Goal: Information Seeking & Learning: Learn about a topic

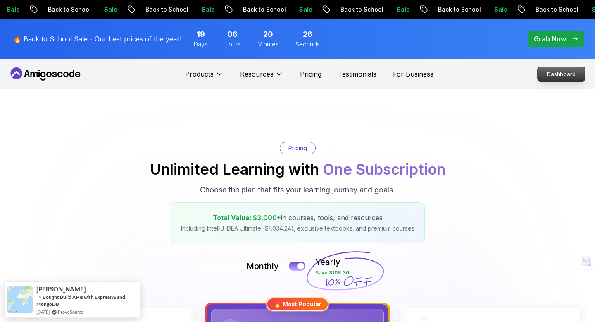
click at [559, 72] on p "Dashboard" at bounding box center [562, 74] width 48 height 14
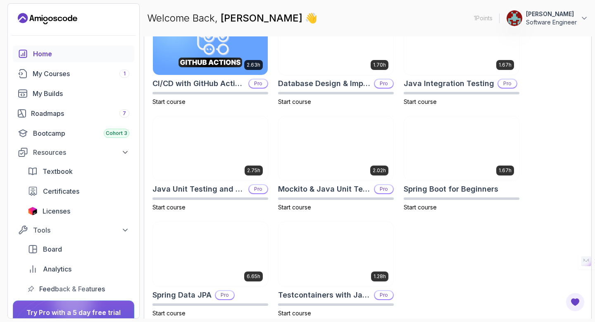
scroll to position [291, 0]
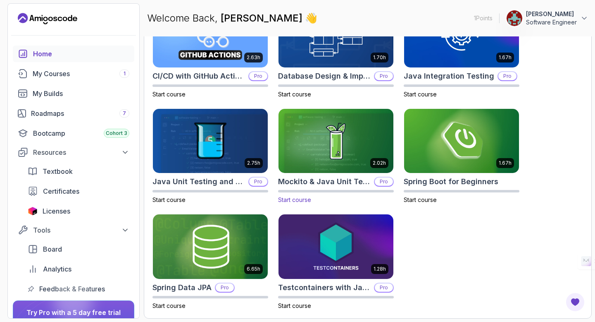
click at [298, 201] on span "Start course" at bounding box center [294, 199] width 33 height 7
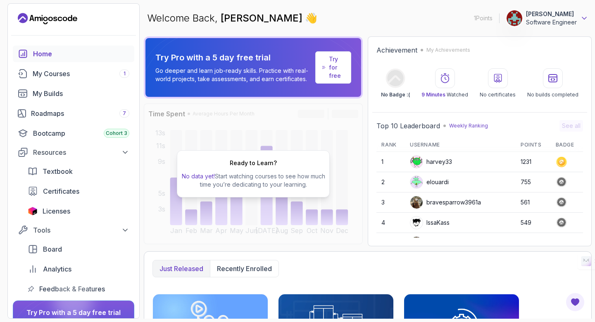
click at [587, 17] on icon at bounding box center [585, 18] width 8 height 8
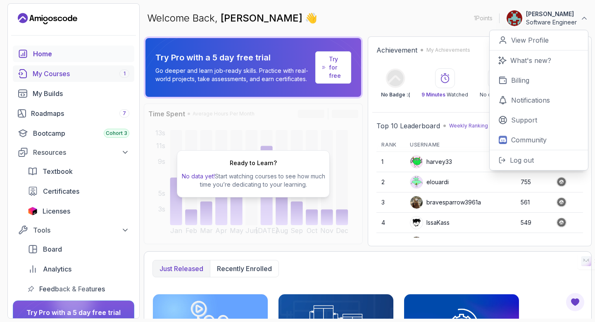
click at [58, 71] on div "My Courses 1" at bounding box center [81, 74] width 97 height 10
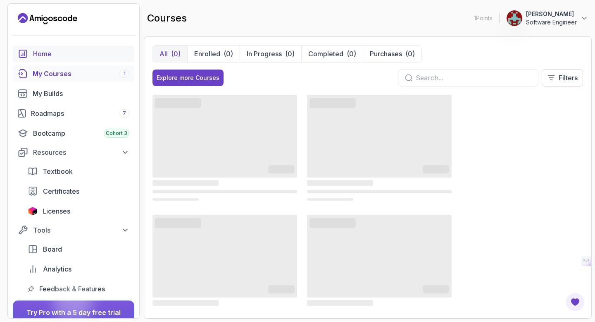
click at [50, 53] on div "Home" at bounding box center [81, 54] width 96 height 10
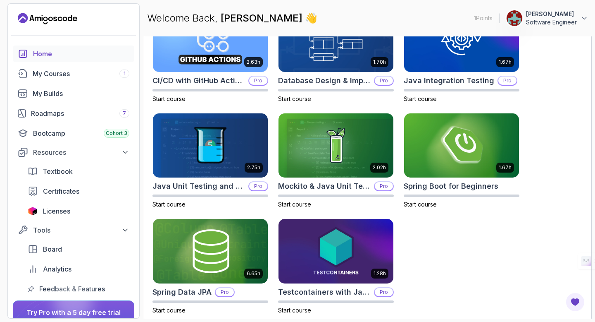
scroll to position [291, 0]
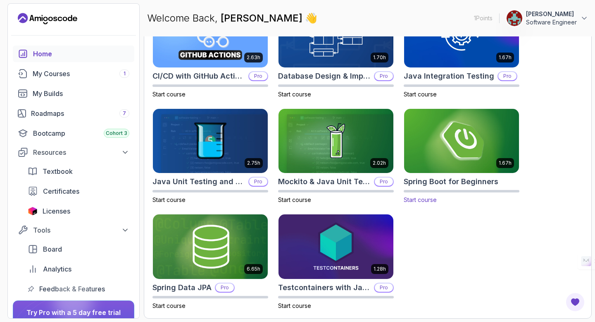
click at [425, 198] on span "Start course" at bounding box center [420, 199] width 33 height 7
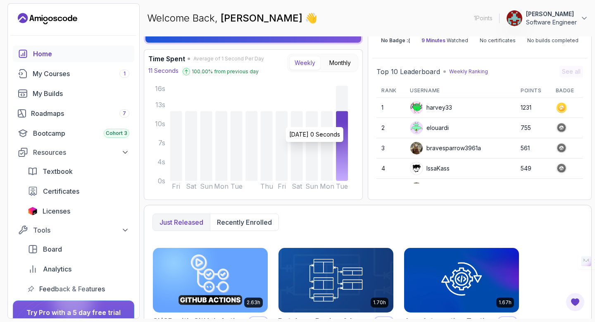
scroll to position [67, 0]
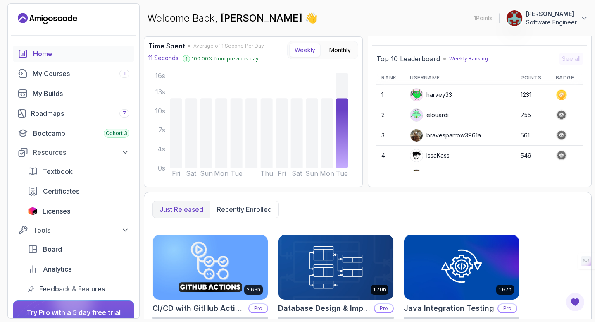
click at [44, 52] on div "Home" at bounding box center [81, 54] width 96 height 10
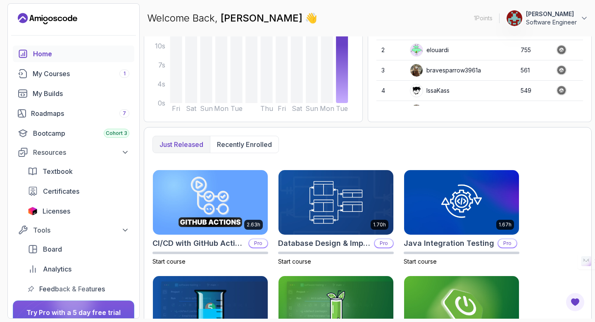
scroll to position [0, 0]
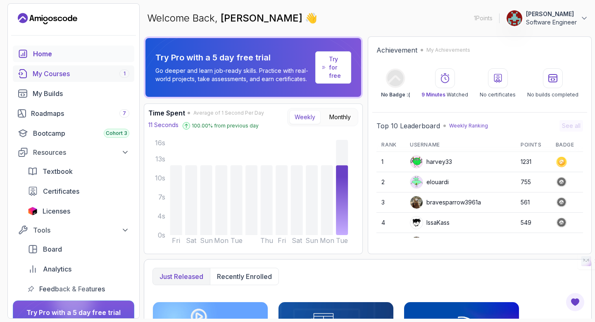
click at [53, 74] on div "My Courses 1" at bounding box center [81, 74] width 97 height 10
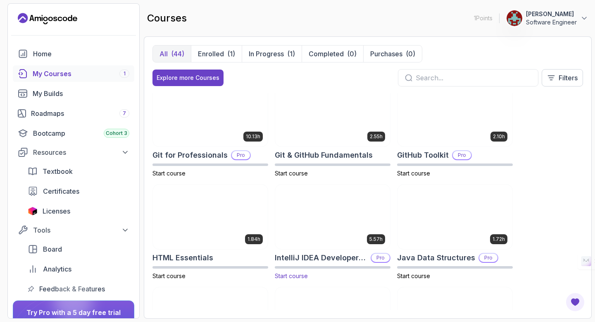
scroll to position [319, 0]
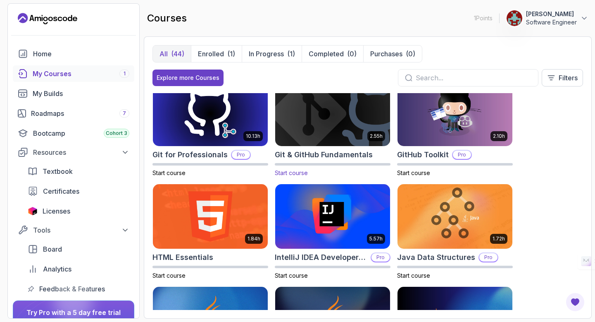
click at [298, 171] on span "Start course" at bounding box center [291, 172] width 33 height 7
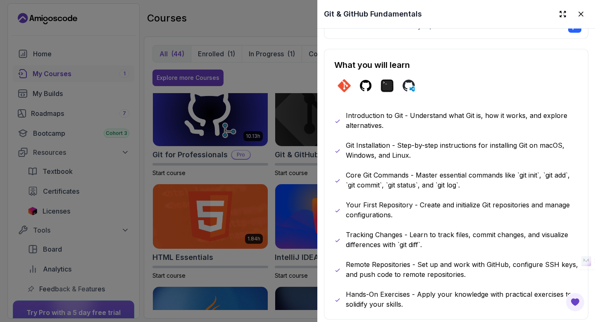
scroll to position [270, 0]
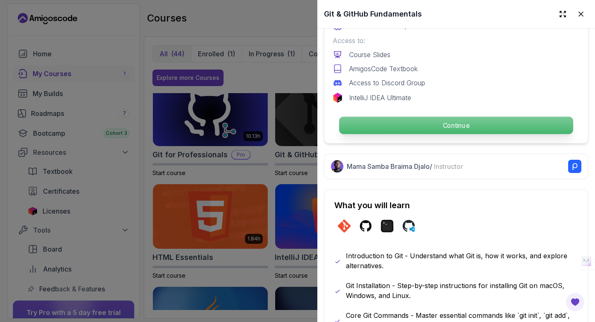
click at [454, 124] on p "Continue" at bounding box center [457, 125] width 234 height 17
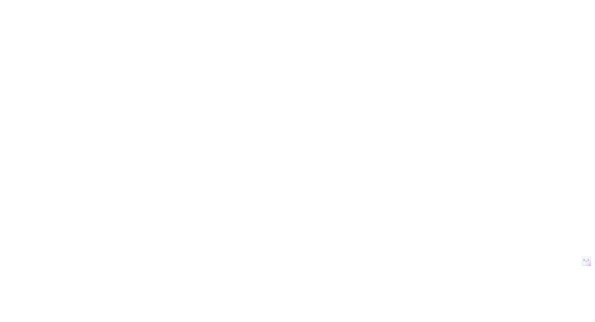
click at [439, 0] on html "0s" at bounding box center [297, 0] width 595 height 0
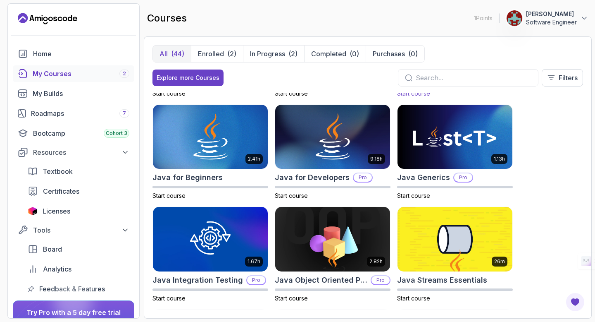
scroll to position [502, 0]
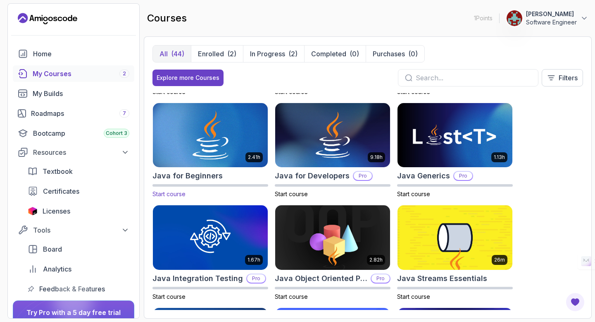
click at [174, 193] on span "Start course" at bounding box center [169, 193] width 33 height 7
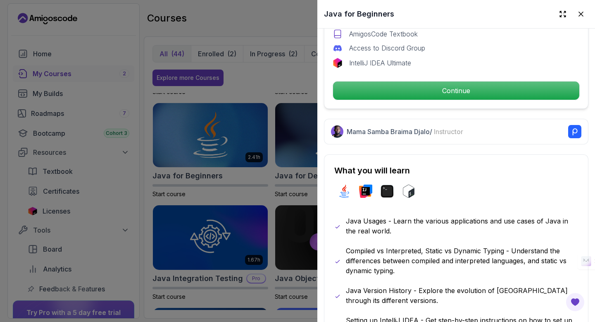
scroll to position [264, 0]
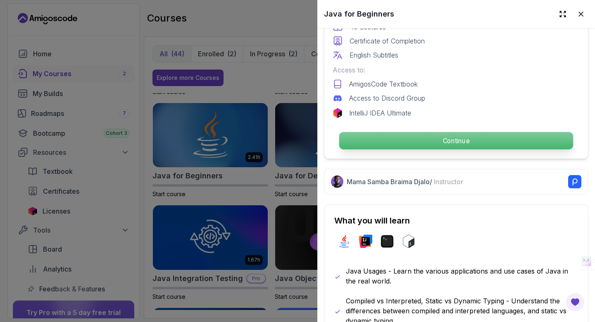
click at [449, 139] on p "Continue" at bounding box center [457, 140] width 234 height 17
click at [453, 141] on p "Continue" at bounding box center [457, 140] width 234 height 17
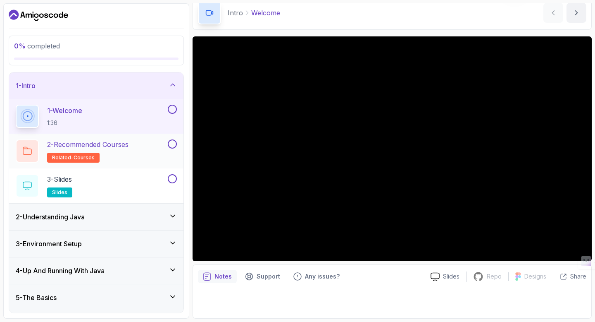
scroll to position [52, 0]
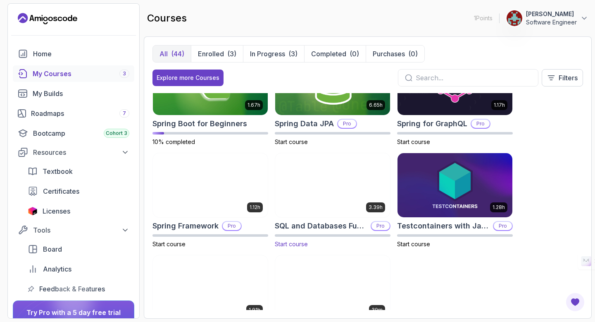
scroll to position [1322, 0]
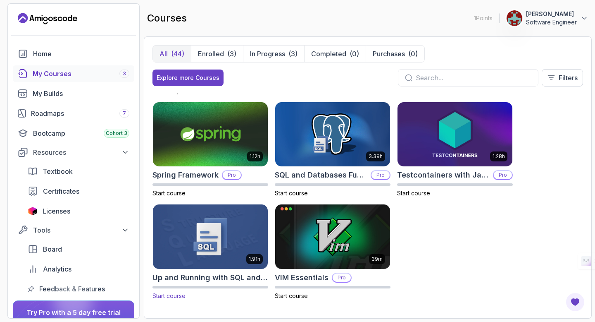
click at [174, 294] on span "Start course" at bounding box center [169, 295] width 33 height 7
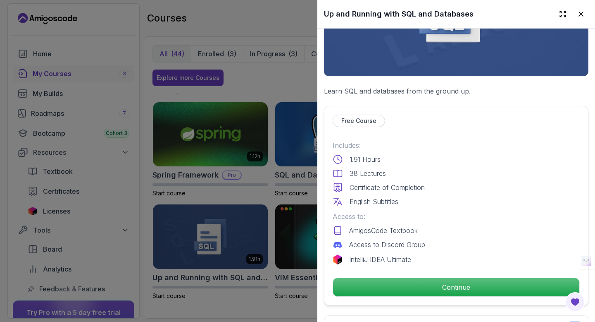
scroll to position [324, 0]
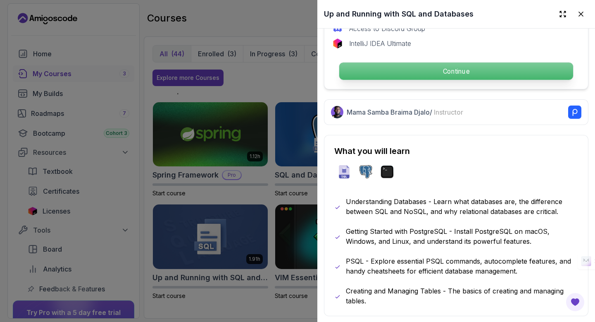
click at [457, 71] on p "Continue" at bounding box center [457, 70] width 234 height 17
click at [453, 72] on p "Continue" at bounding box center [457, 70] width 234 height 17
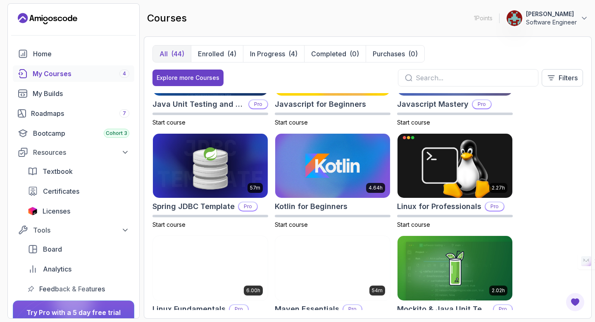
scroll to position [882, 0]
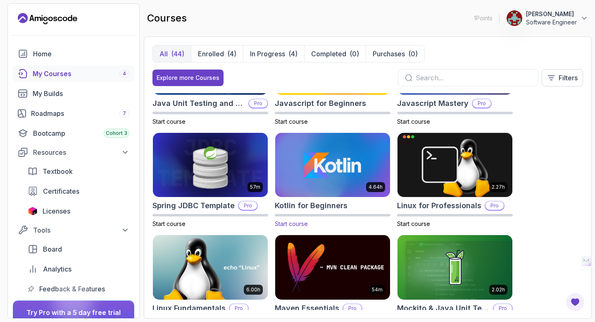
click at [297, 222] on span "Start course" at bounding box center [291, 223] width 33 height 7
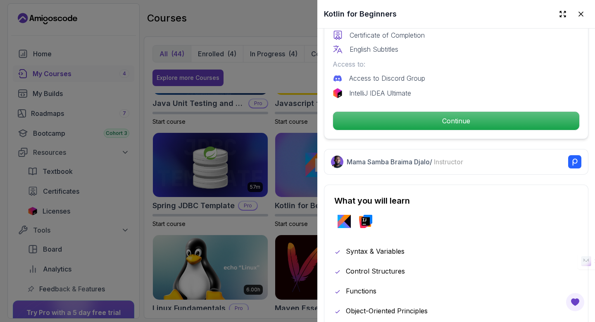
scroll to position [221, 0]
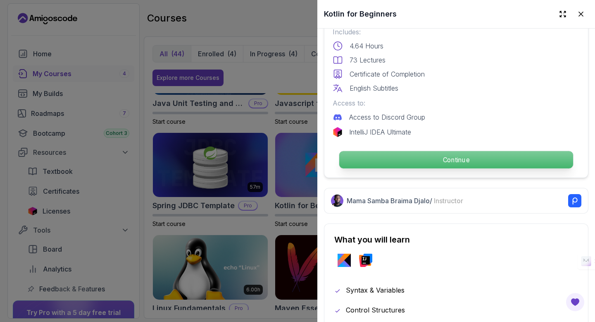
click at [463, 158] on p "Continue" at bounding box center [457, 159] width 234 height 17
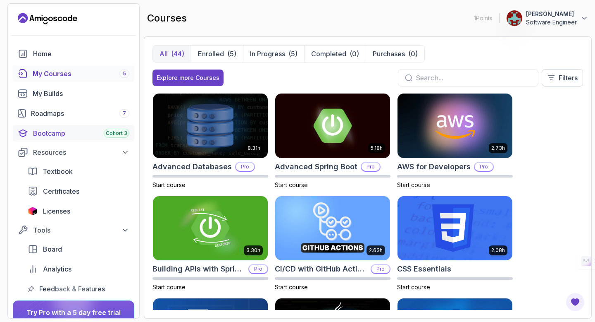
click at [55, 132] on div "Bootcamp Cohort 3" at bounding box center [81, 133] width 96 height 10
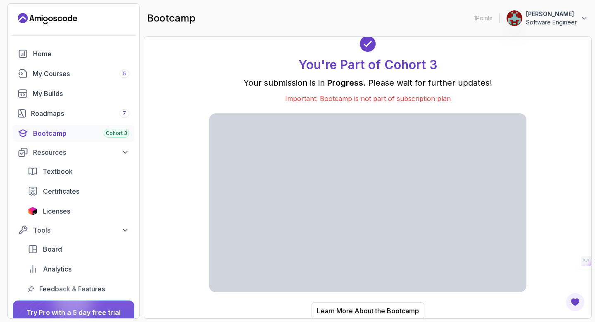
scroll to position [1, 0]
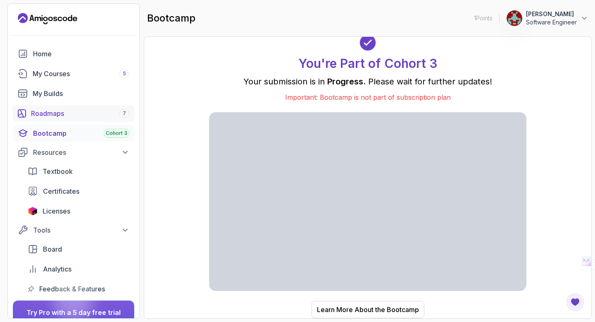
click at [57, 112] on div "Roadmaps 7" at bounding box center [80, 113] width 98 height 10
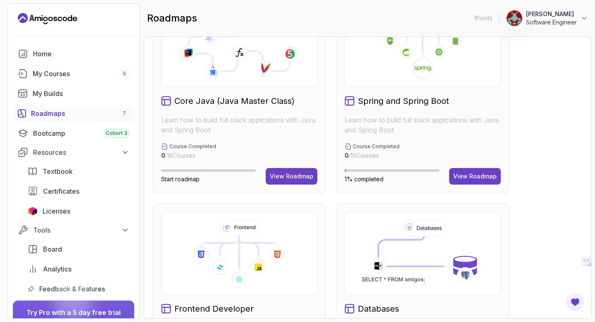
scroll to position [258, 0]
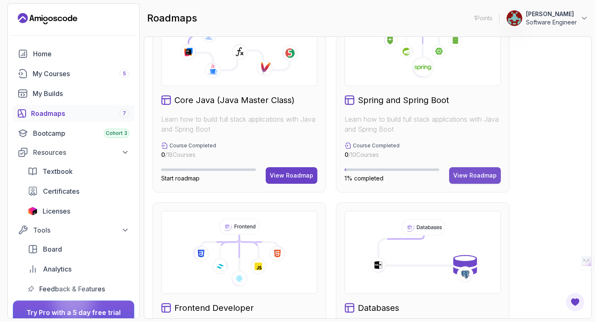
click at [480, 174] on div "View Roadmap" at bounding box center [475, 175] width 43 height 8
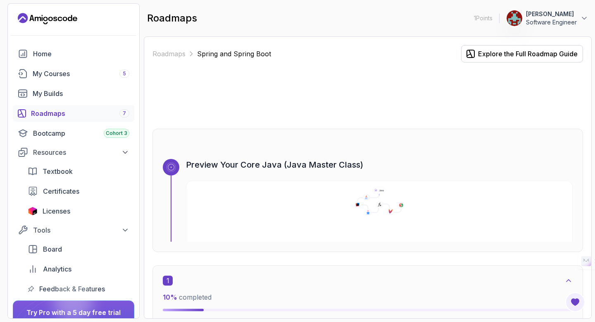
click at [379, 200] on icon at bounding box center [380, 203] width 44 height 19
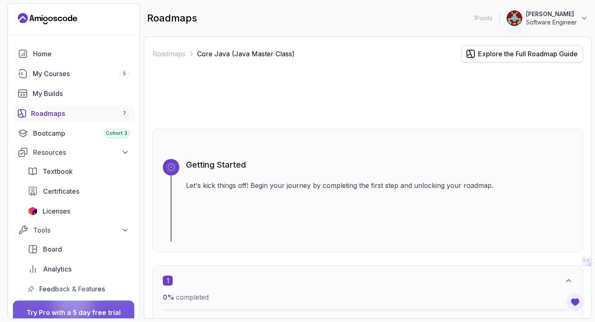
click at [512, 53] on div "Explore the Full Roadmap Guide" at bounding box center [528, 54] width 100 height 10
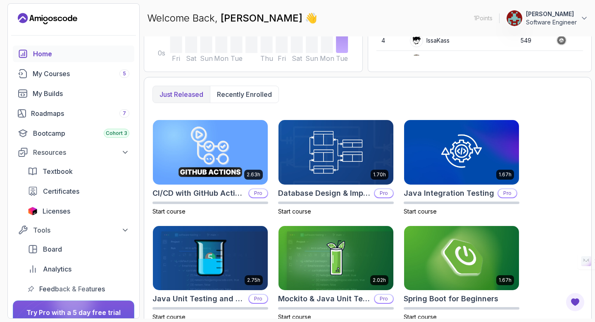
scroll to position [182, 0]
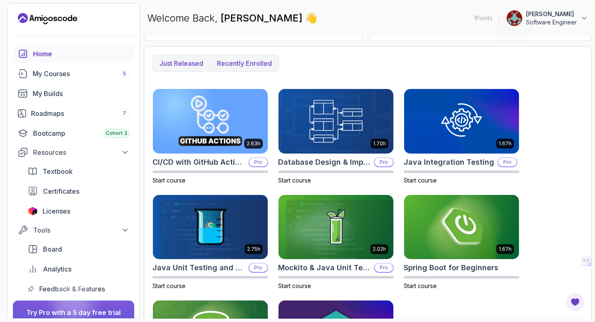
click at [253, 63] on p "Recently enrolled" at bounding box center [244, 63] width 55 height 10
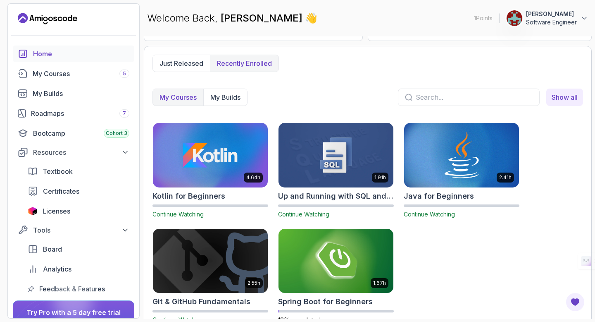
scroll to position [213, 0]
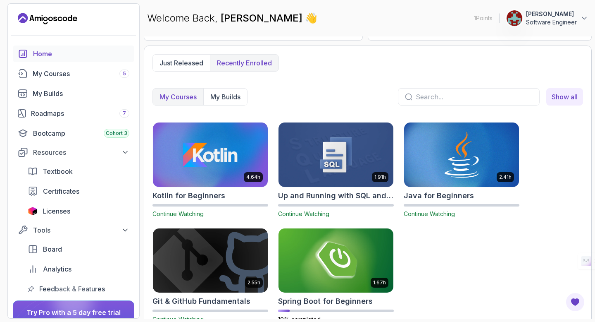
click at [253, 63] on p "Recently enrolled" at bounding box center [244, 63] width 55 height 10
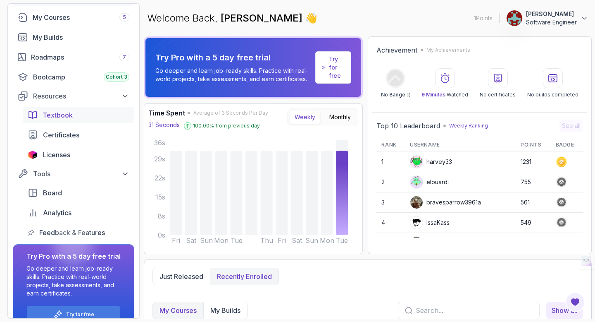
scroll to position [57, 0]
click at [57, 112] on span "Textbook" at bounding box center [58, 114] width 30 height 10
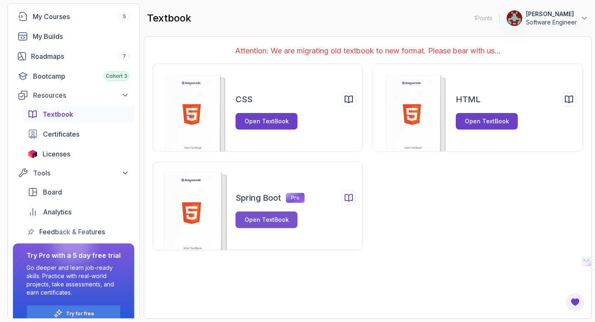
click at [275, 220] on div "Open TextBook" at bounding box center [267, 219] width 44 height 8
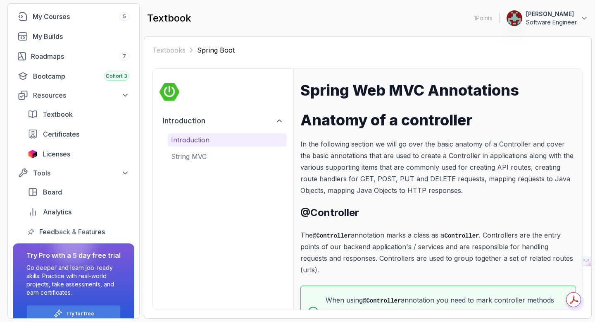
scroll to position [30, 0]
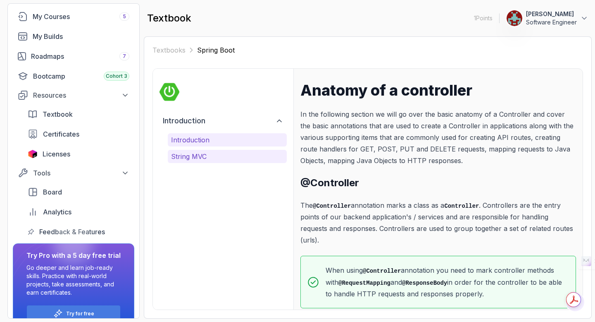
click at [194, 155] on p "String MVC" at bounding box center [227, 156] width 112 height 10
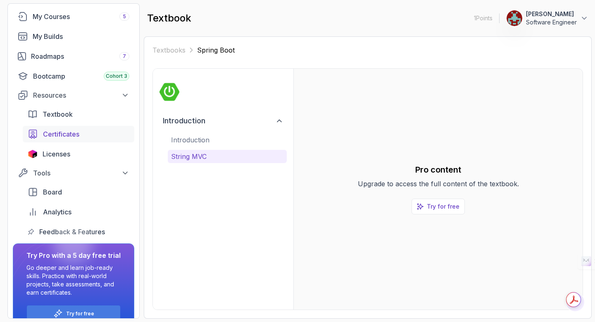
click at [62, 134] on span "Certificates" at bounding box center [61, 134] width 36 height 10
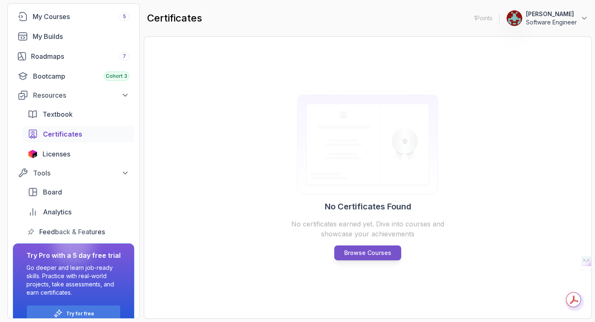
click at [369, 251] on p "Browse Courses" at bounding box center [367, 253] width 47 height 8
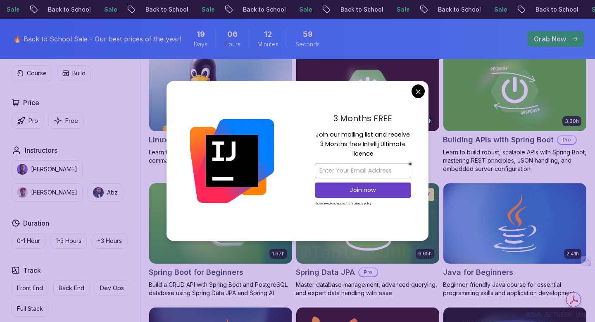
scroll to position [271, 0]
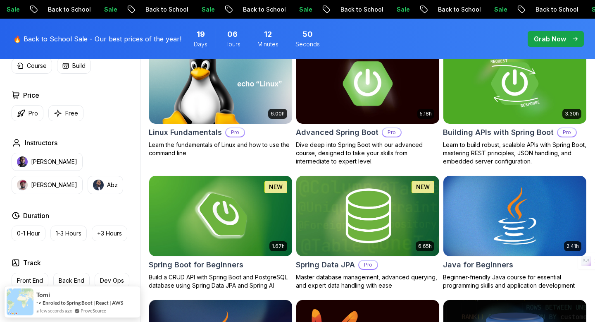
scroll to position [277, 0]
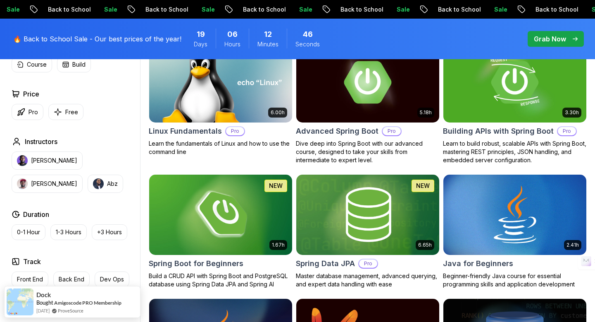
click at [555, 36] on p "Grab Now" at bounding box center [550, 39] width 32 height 10
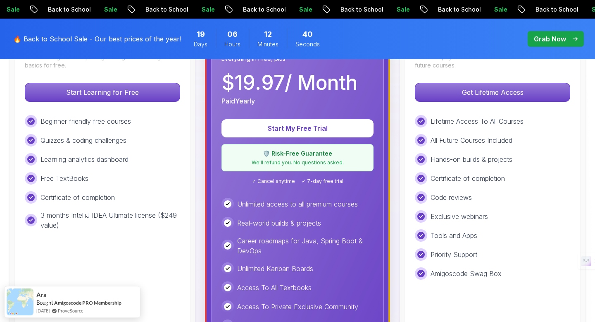
scroll to position [292, 0]
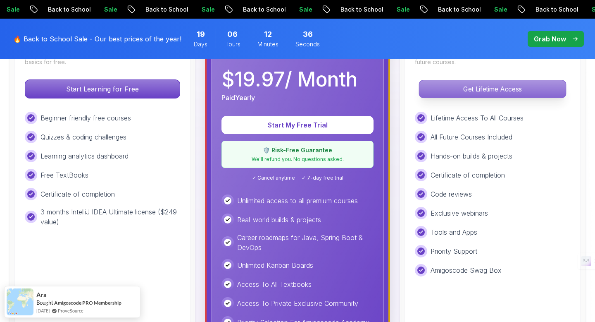
click at [495, 89] on p "Get Lifetime Access" at bounding box center [492, 88] width 147 height 17
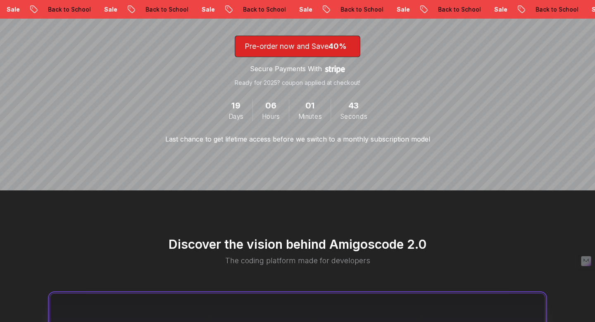
scroll to position [251, 0]
